Goal: Information Seeking & Learning: Learn about a topic

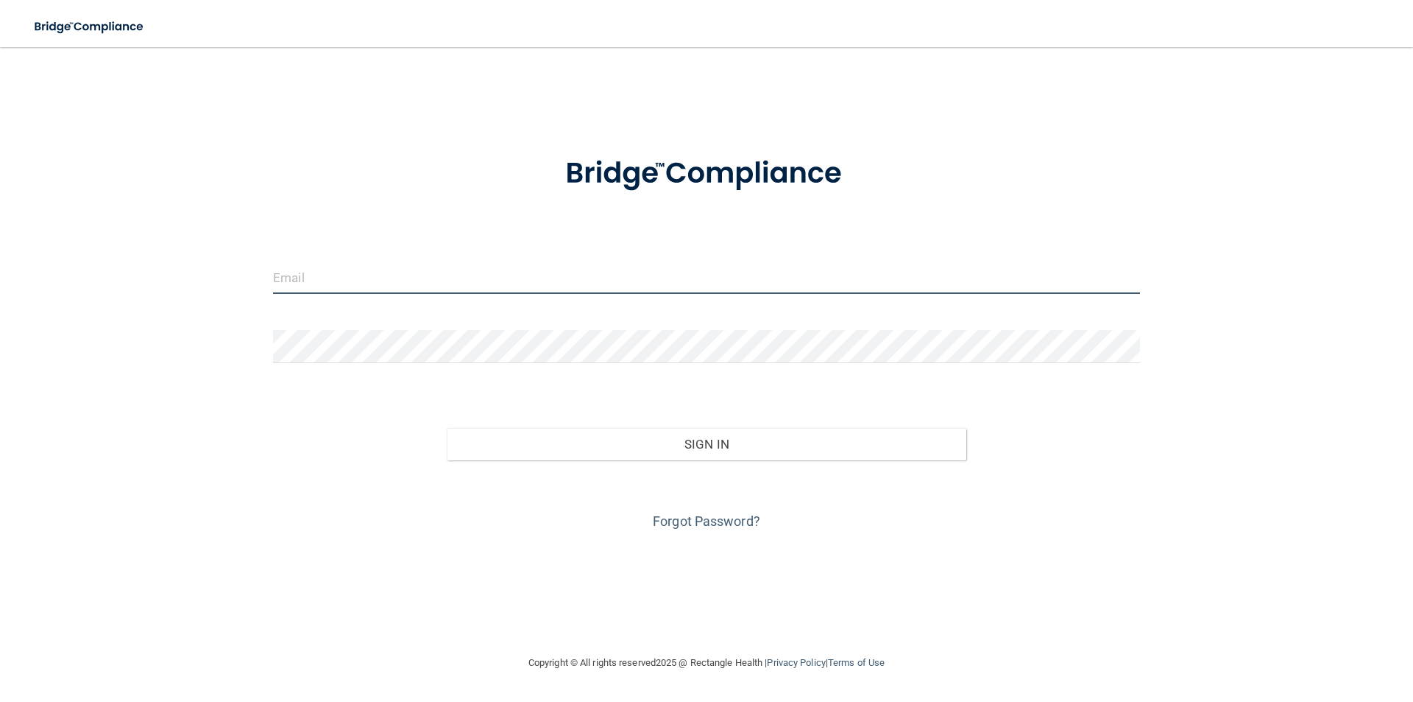
type input "jenessa3114@yahoo.com"
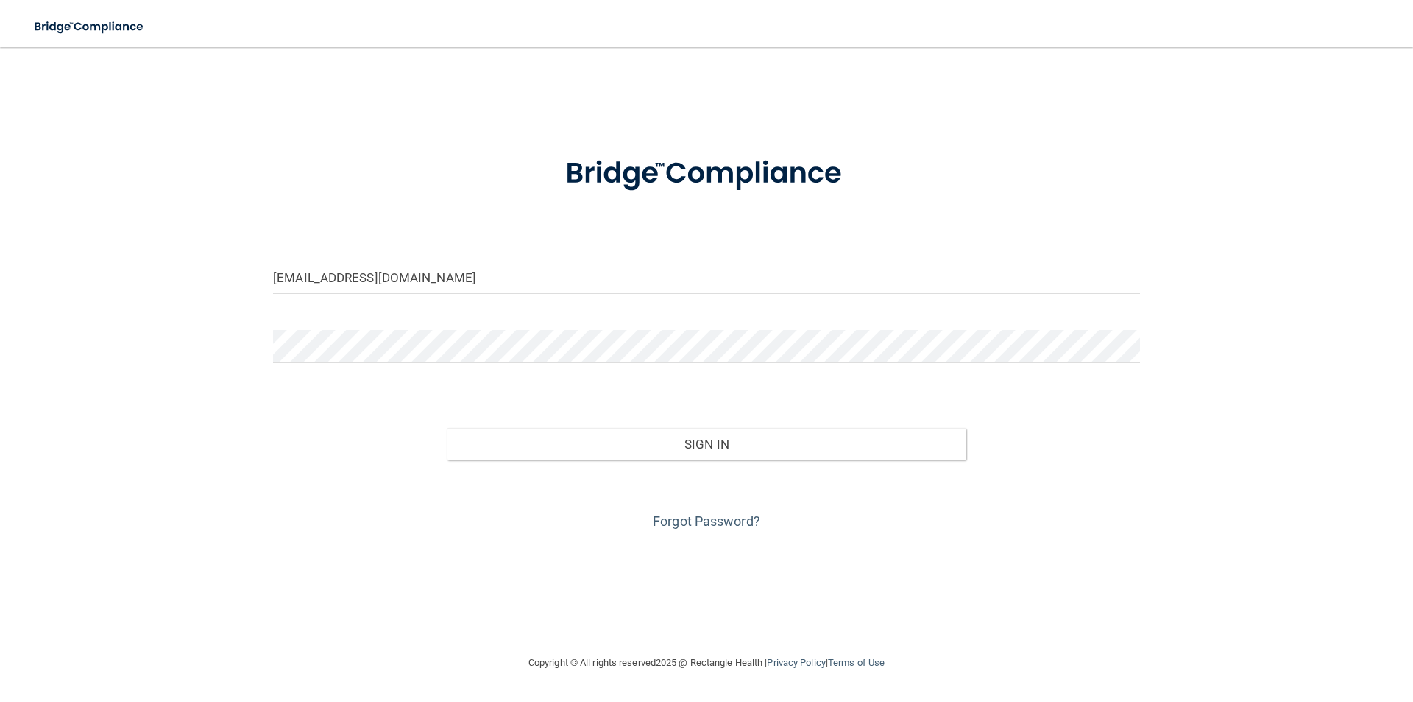
click at [563, 256] on form "jenessa3114@yahoo.com Invalid email/password. You don't have permission to acce…" at bounding box center [706, 334] width 867 height 398
click at [546, 282] on input "jenessa3114@yahoo.com" at bounding box center [706, 277] width 867 height 33
click at [540, 247] on form "jenessa3114@yahoo.com Invalid email/password. You don't have permission to acce…" at bounding box center [706, 334] width 867 height 398
click at [530, 269] on input "jenessa3114@yahoo.com" at bounding box center [706, 277] width 867 height 33
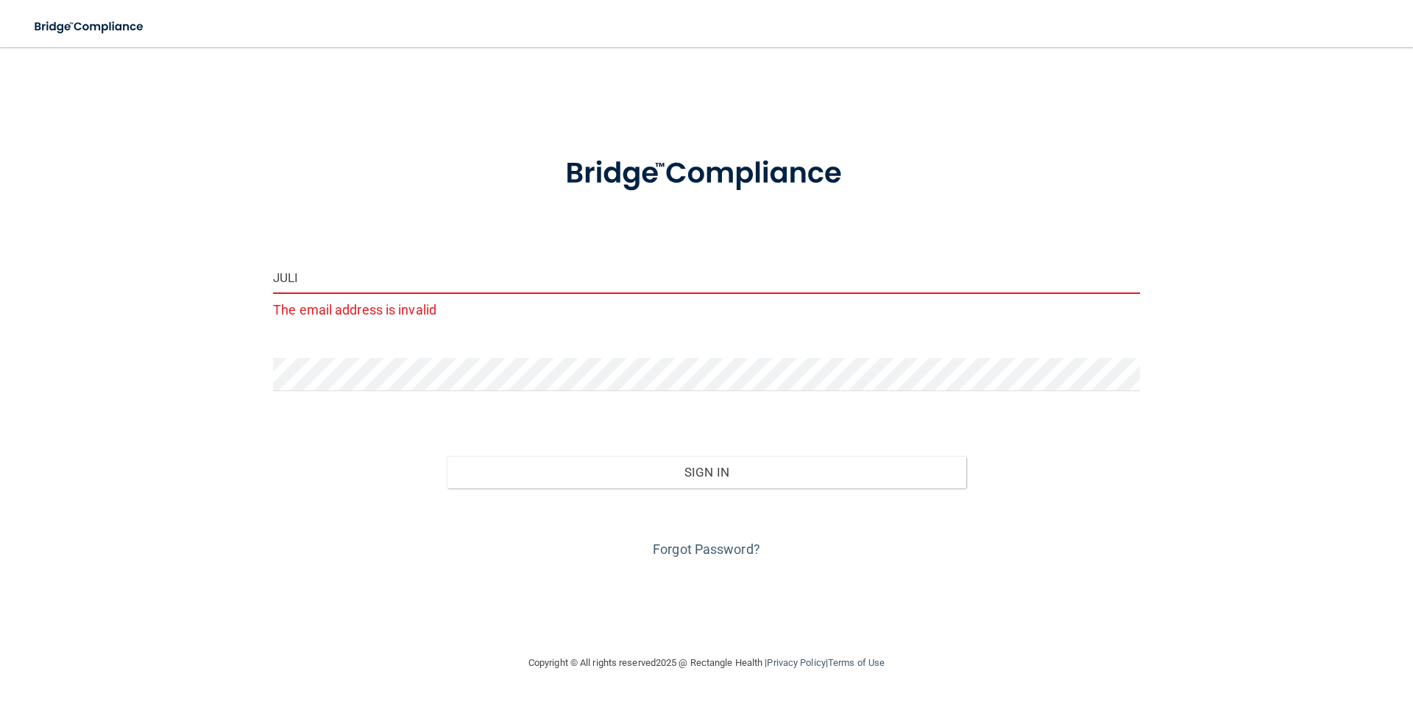
type input "[EMAIL_ADDRESS][DOMAIN_NAME]"
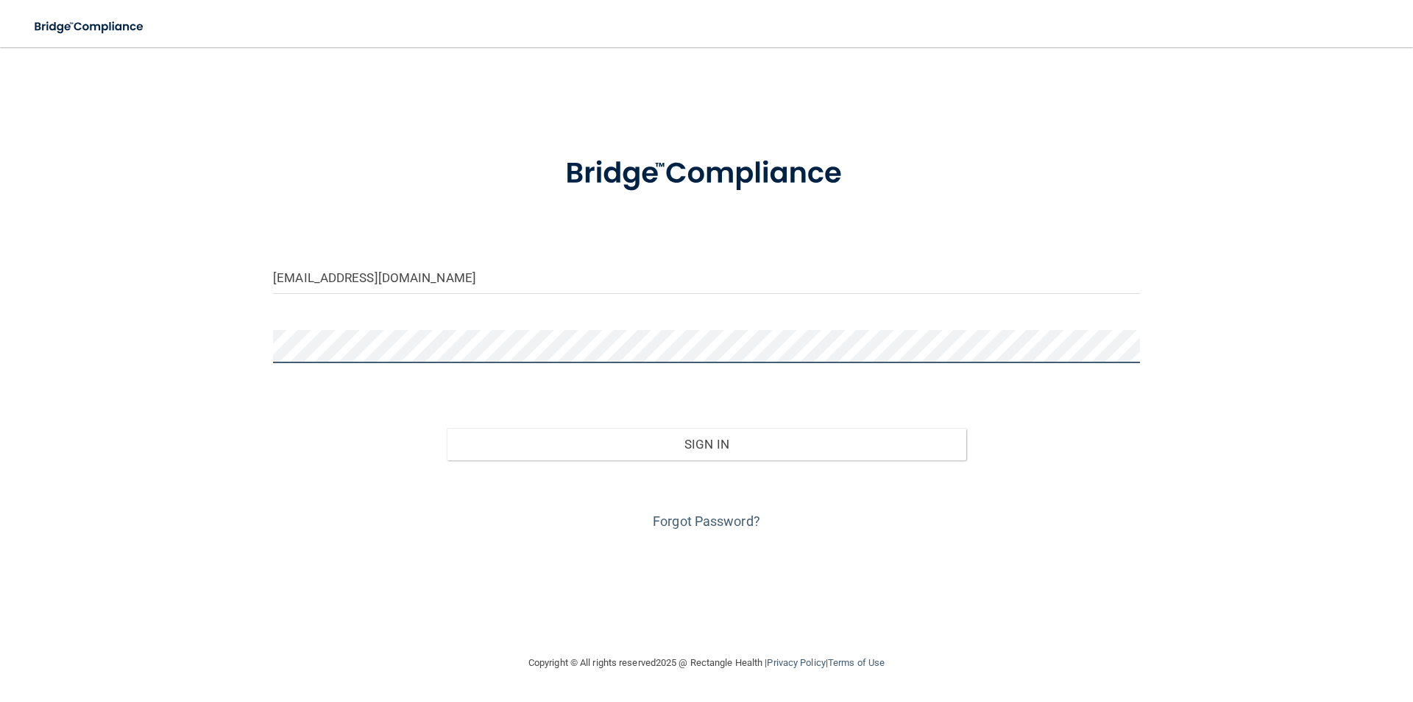
click at [447, 428] on button "Sign In" at bounding box center [707, 444] width 520 height 32
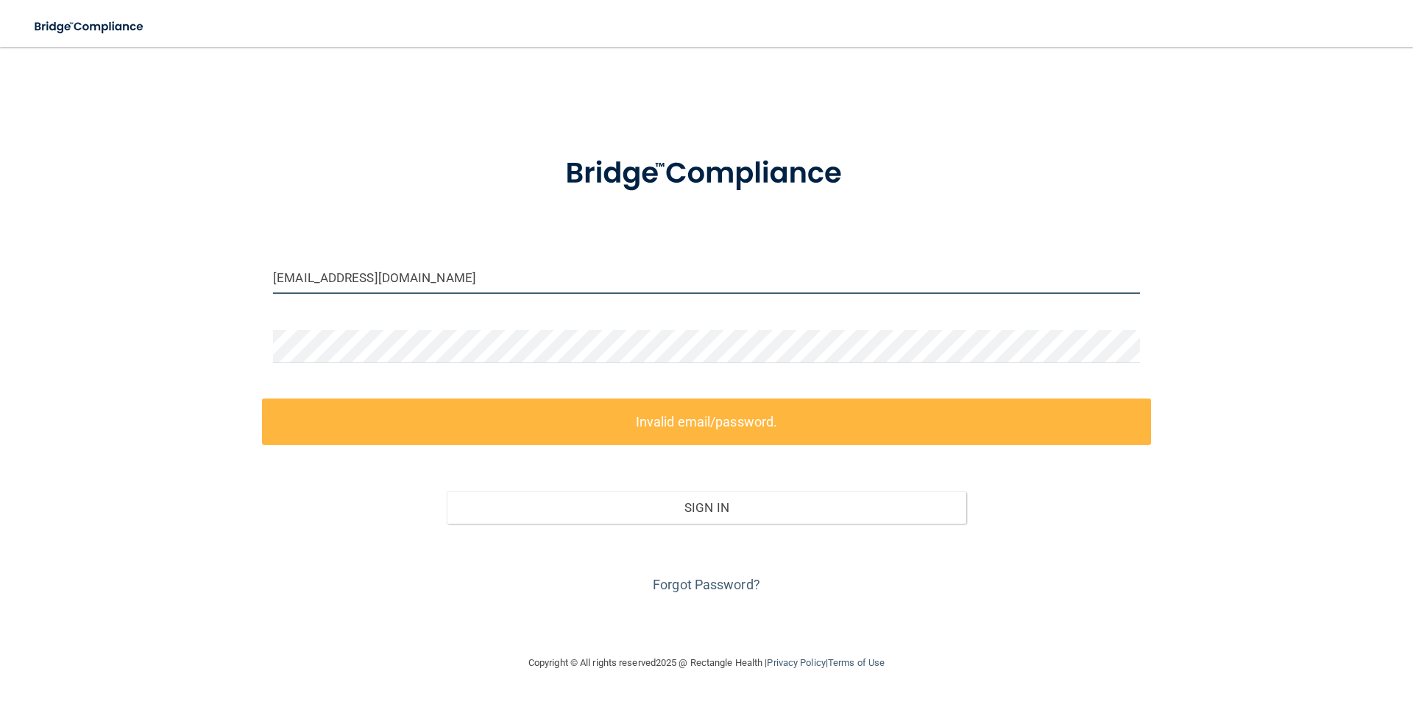
click at [465, 286] on input "[EMAIL_ADDRESS][DOMAIN_NAME]" at bounding box center [706, 277] width 867 height 33
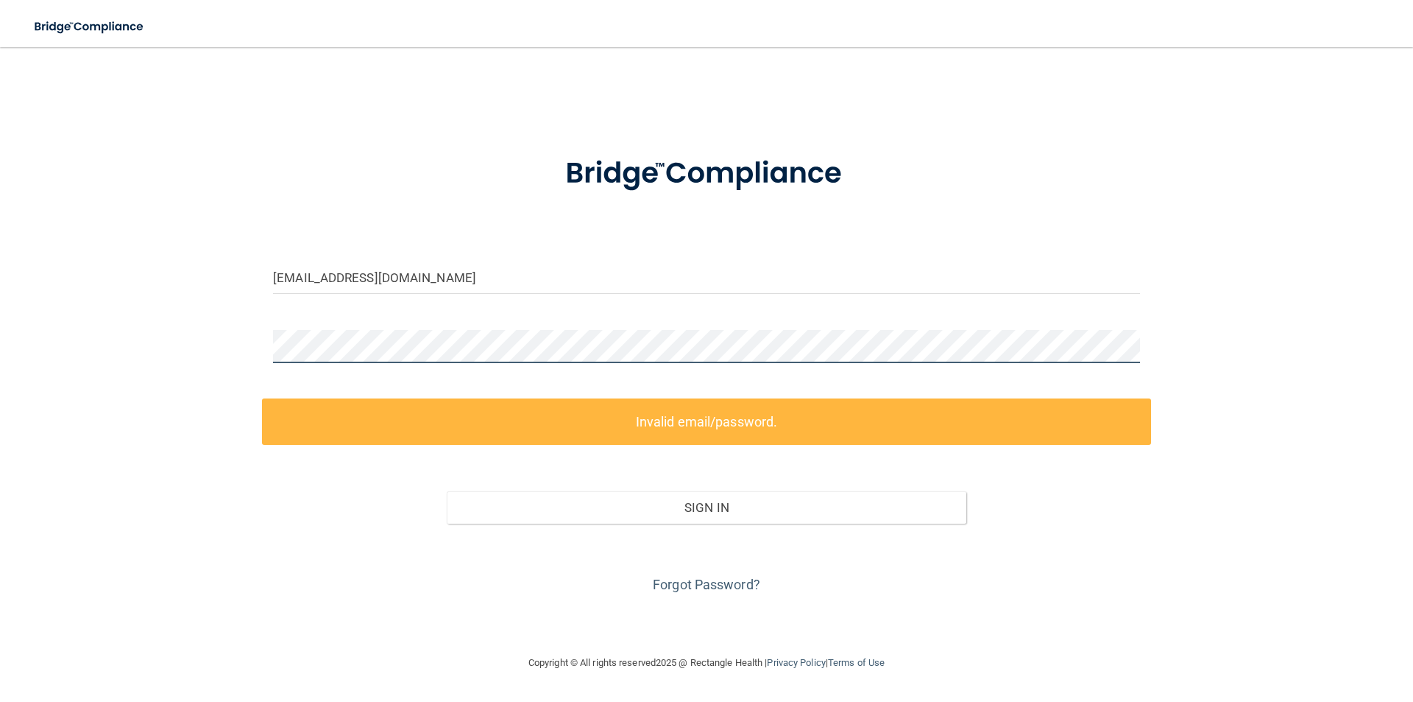
click at [255, 348] on div "juli@freshfamilydental.com Invalid email/password. You don't have permission to…" at bounding box center [706, 350] width 1355 height 577
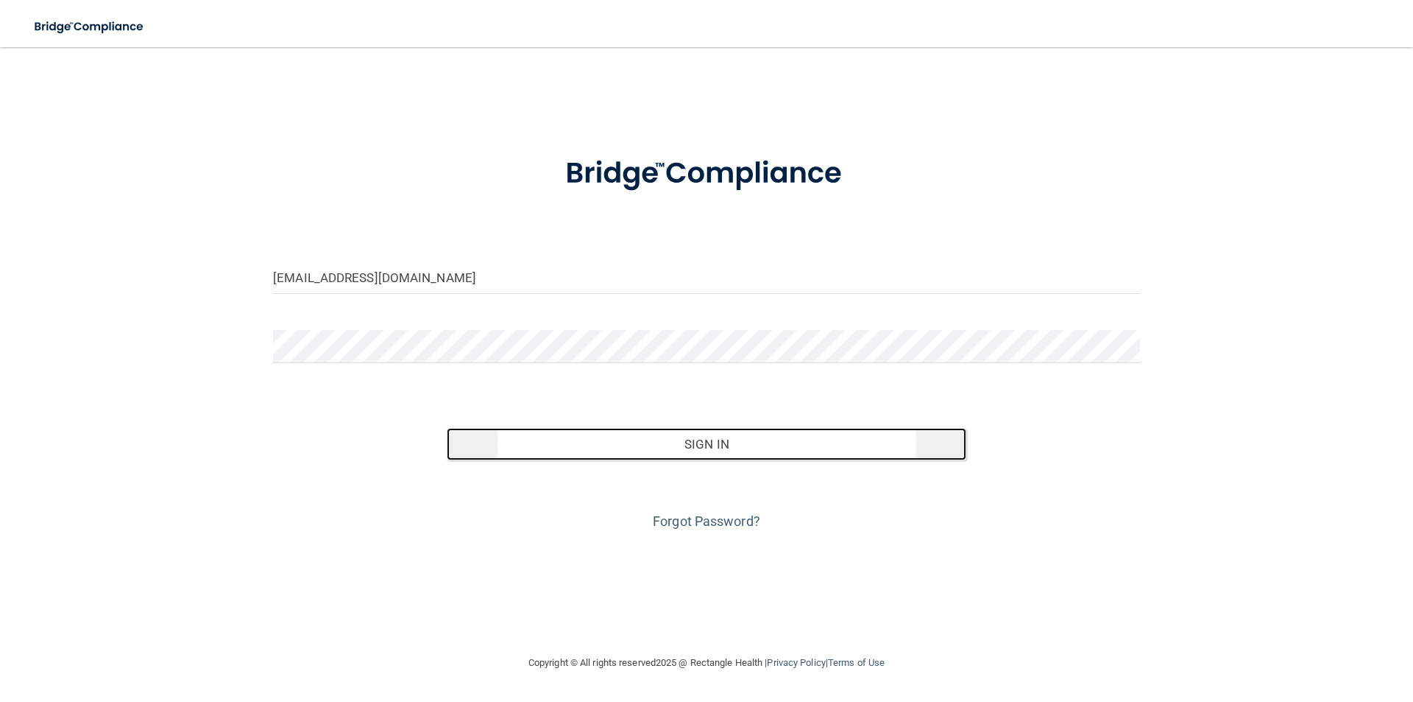
click at [663, 438] on button "Sign In" at bounding box center [707, 444] width 520 height 32
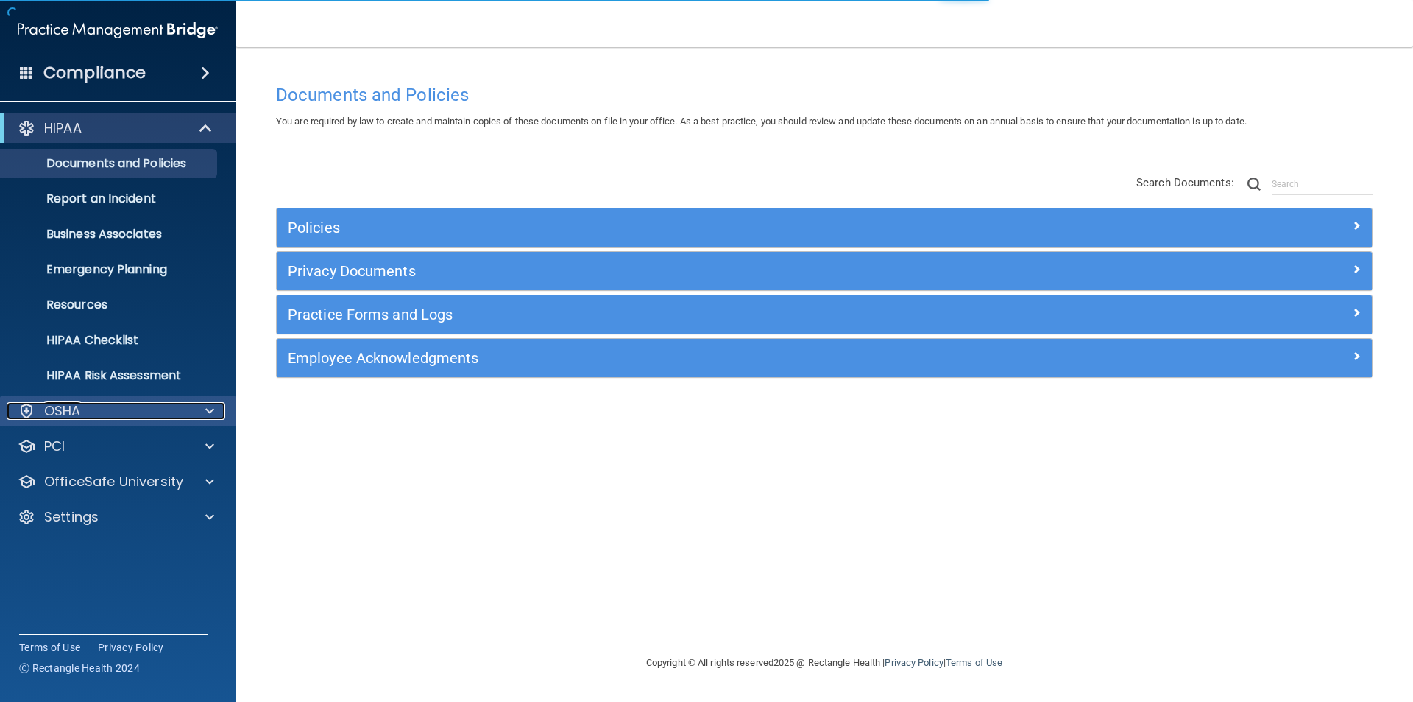
click at [213, 406] on span at bounding box center [209, 411] width 9 height 18
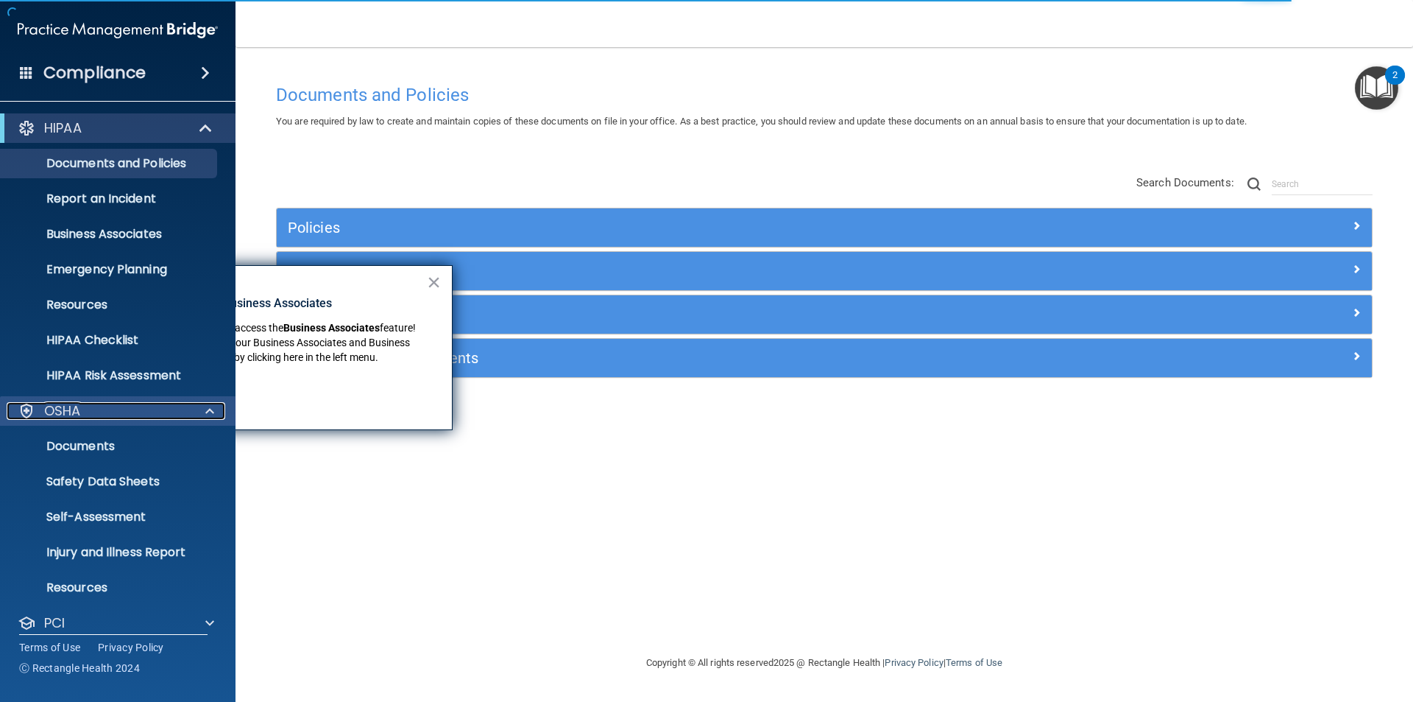
click at [93, 418] on div "OSHA" at bounding box center [98, 411] width 183 height 18
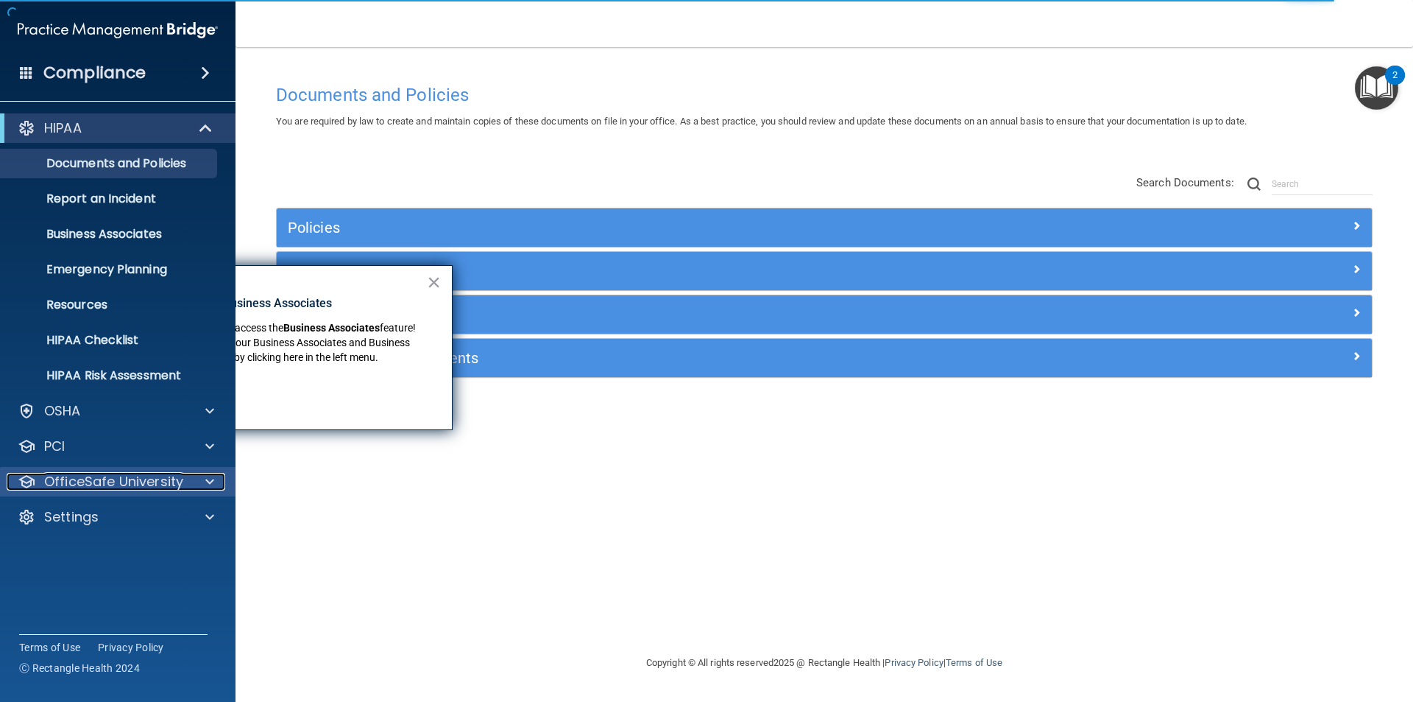
click at [207, 485] on span at bounding box center [209, 482] width 9 height 18
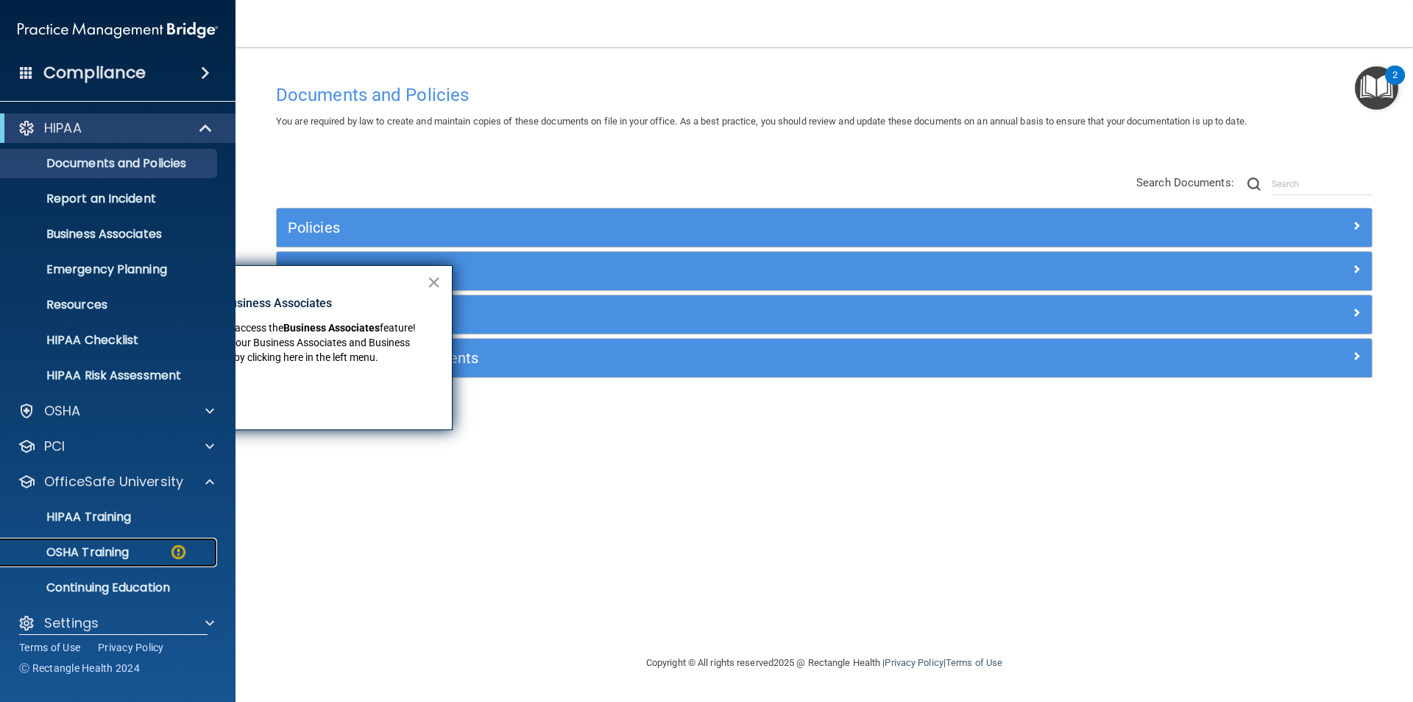
click at [141, 549] on div "OSHA Training" at bounding box center [110, 552] width 201 height 15
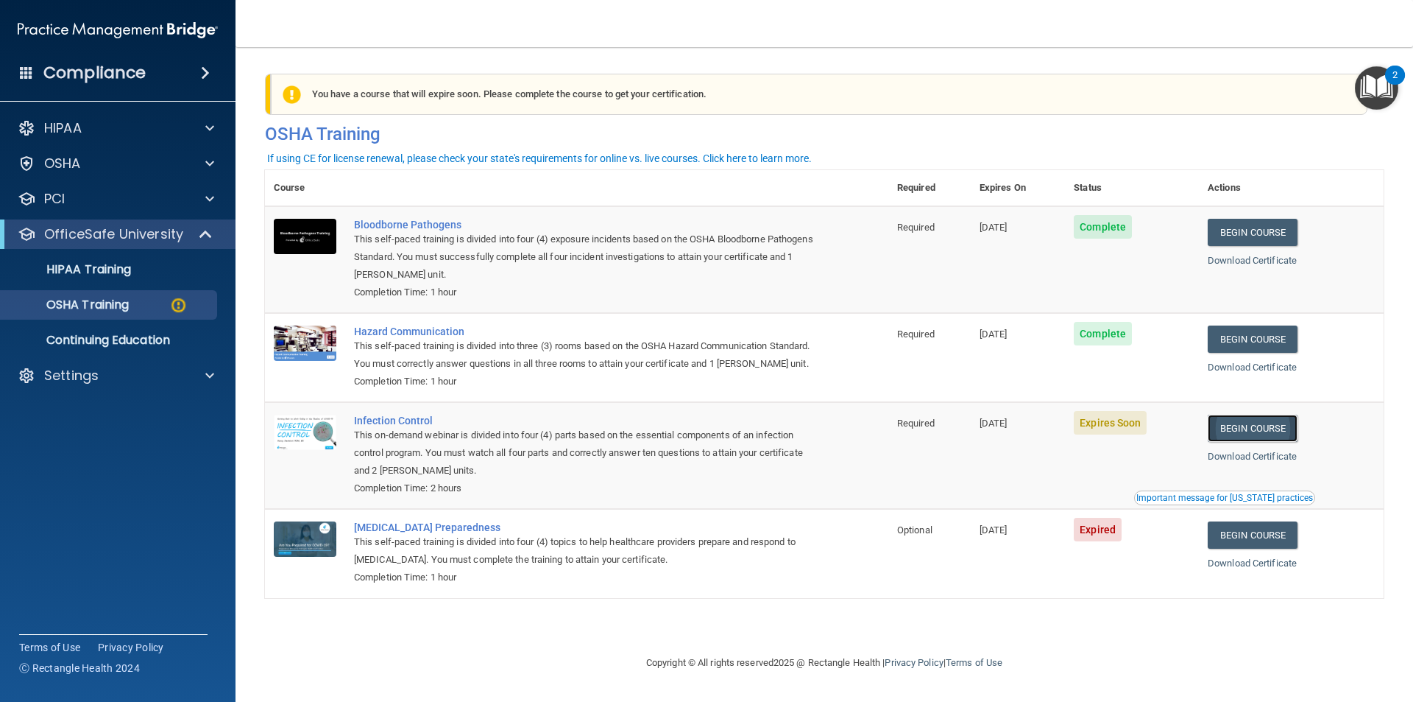
click at [1267, 422] on link "Begin Course" at bounding box center [1253, 427] width 90 height 27
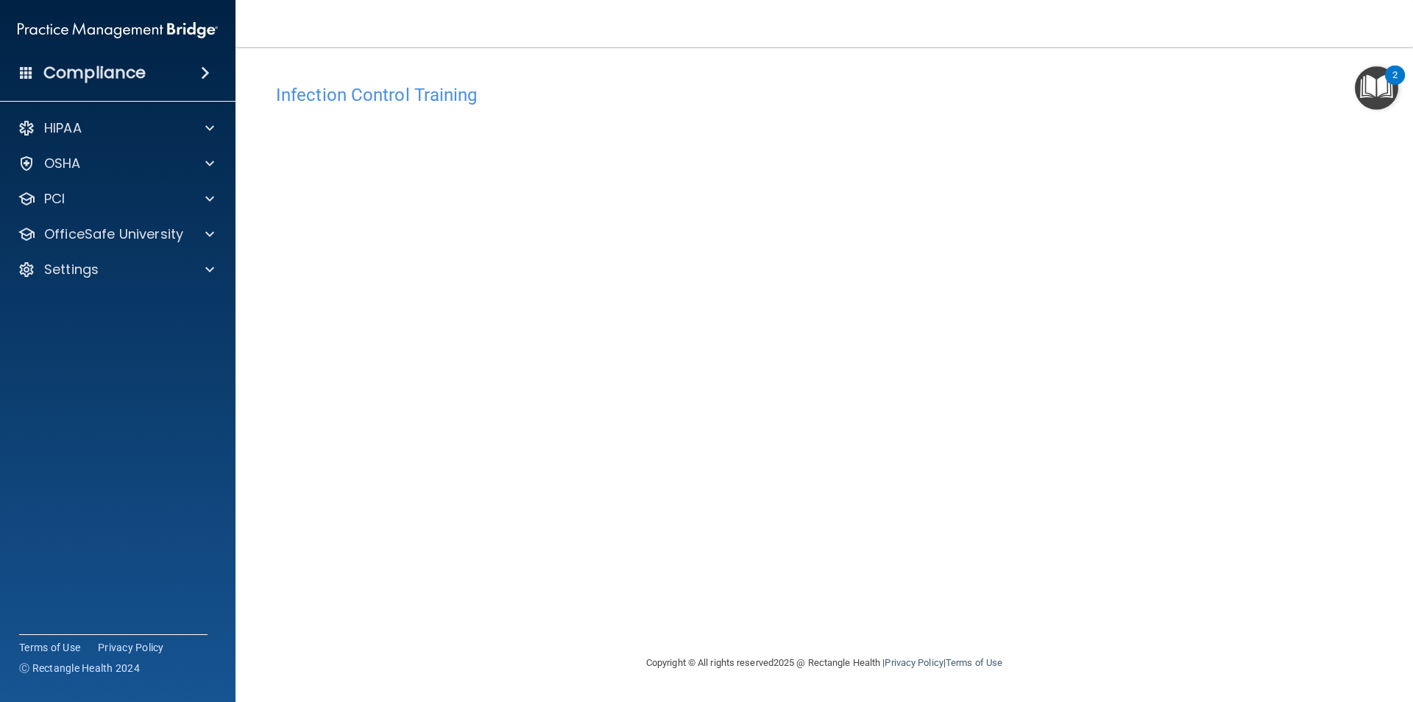
click at [1175, 434] on div "Infection Control Training This course doesn’t expire until [DATE]. Are you sur…" at bounding box center [824, 365] width 1119 height 577
click at [1079, 440] on div "Infection Control Training This course doesn’t expire until [DATE]. Are you sur…" at bounding box center [824, 365] width 1119 height 577
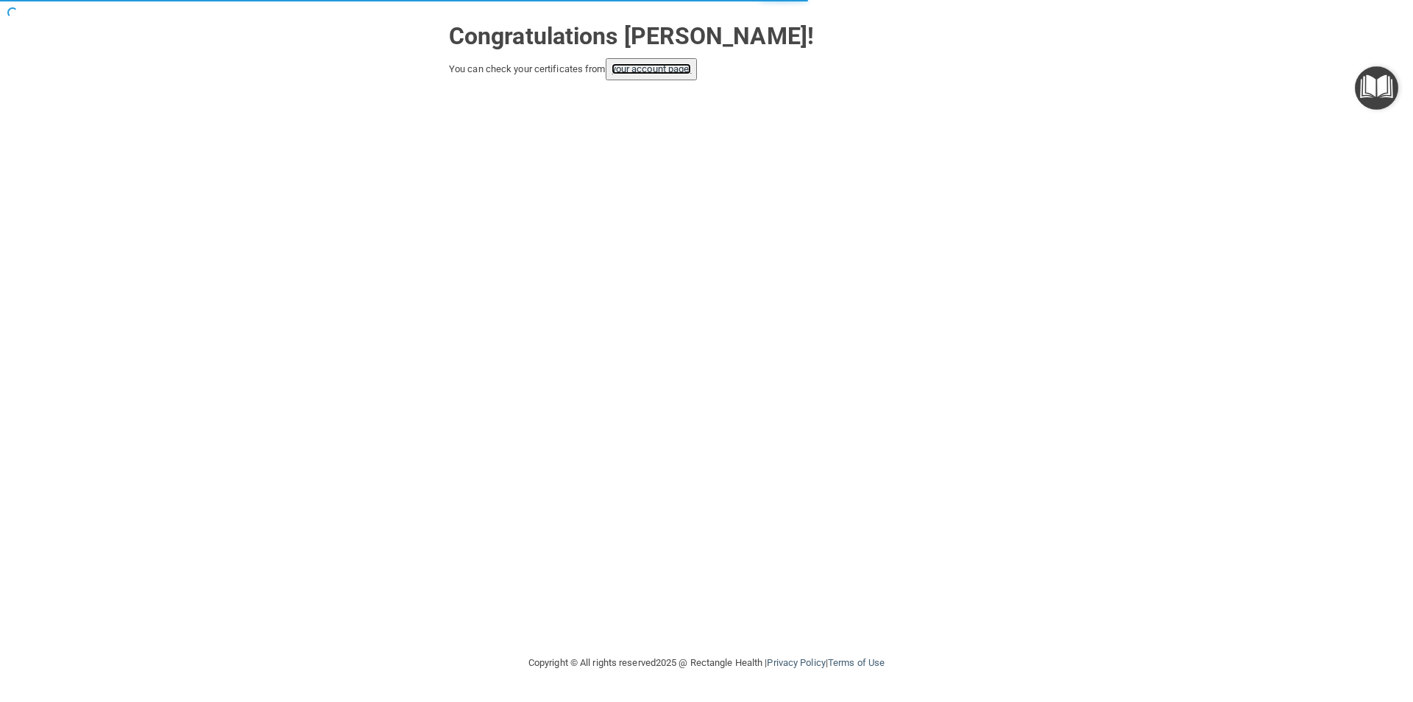
click at [618, 68] on link "your account page!" at bounding box center [652, 68] width 80 height 11
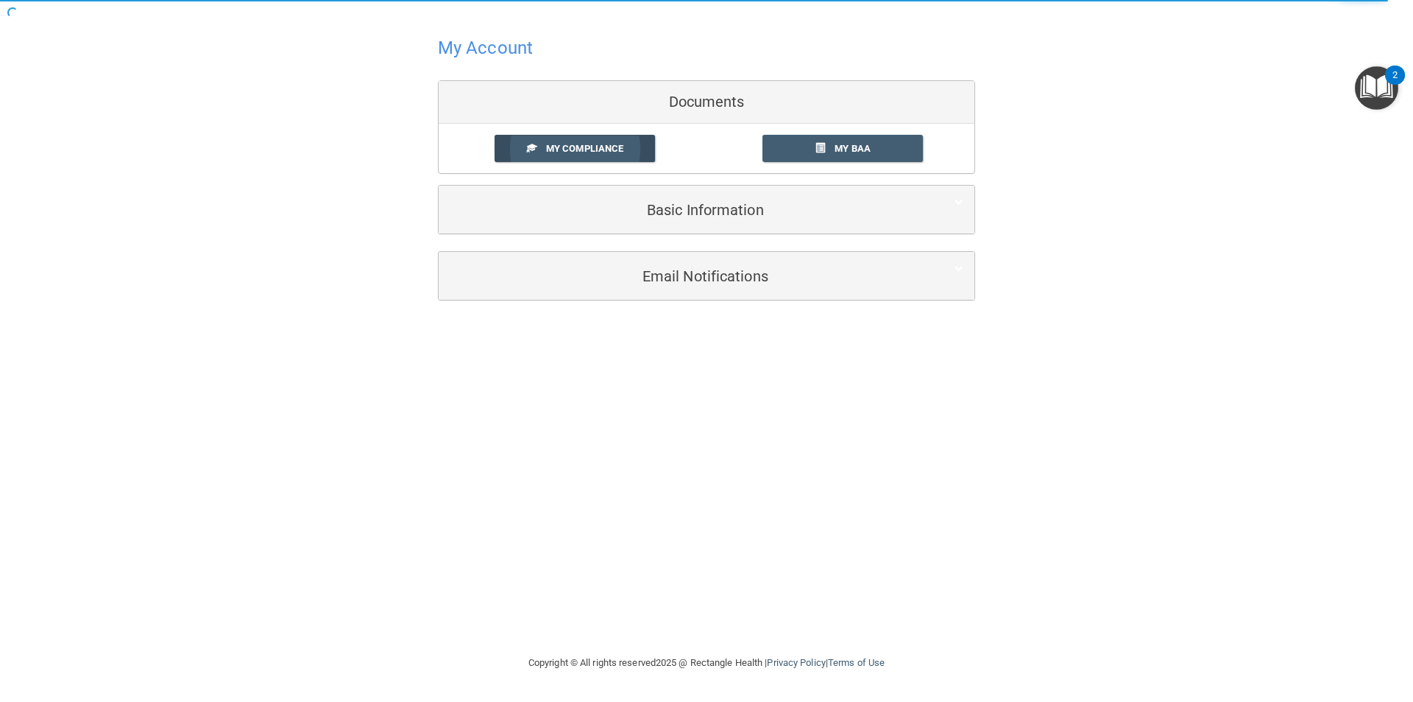
click at [571, 150] on span "My Compliance" at bounding box center [584, 148] width 77 height 11
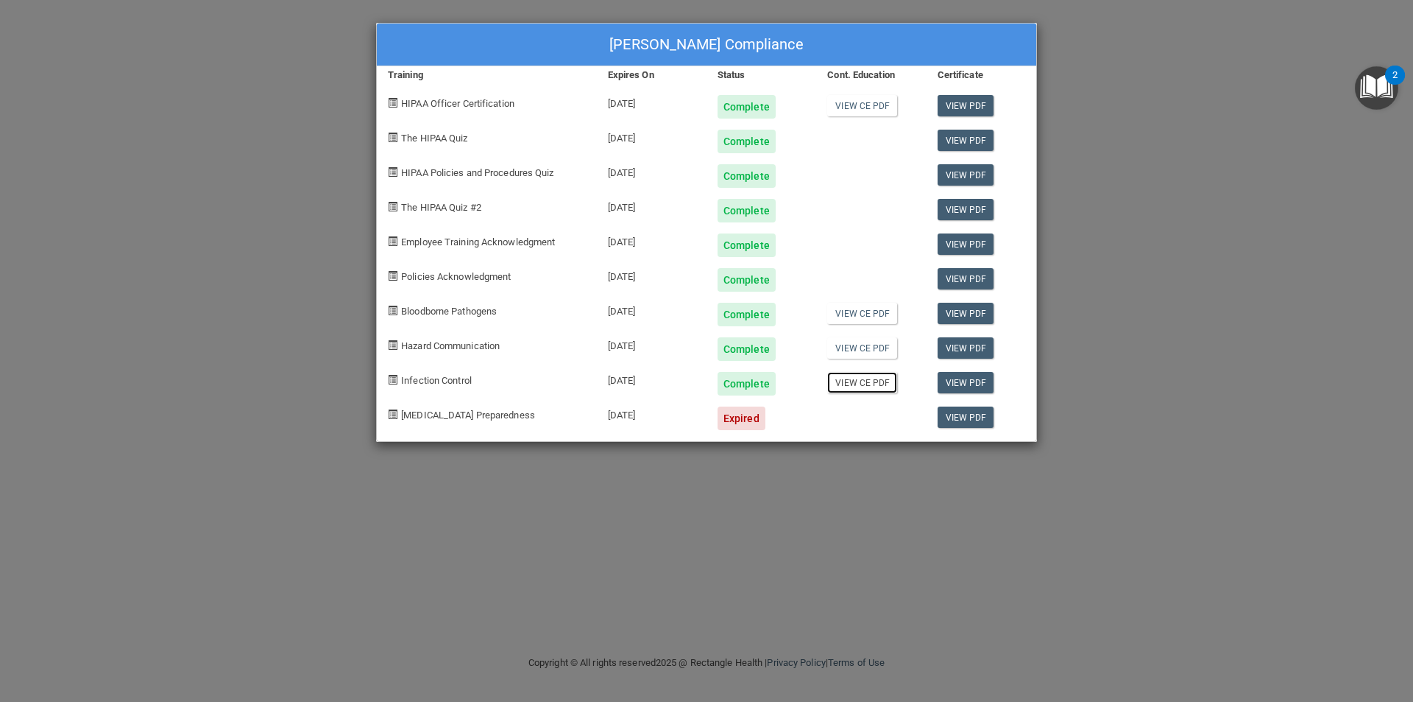
click at [875, 382] on link "View CE PDF" at bounding box center [862, 382] width 70 height 21
click at [1069, 354] on div "[PERSON_NAME] Compliance Training Expires On Status Cont. Education Certificate…" at bounding box center [706, 351] width 1413 height 702
